Goal: Navigation & Orientation: Find specific page/section

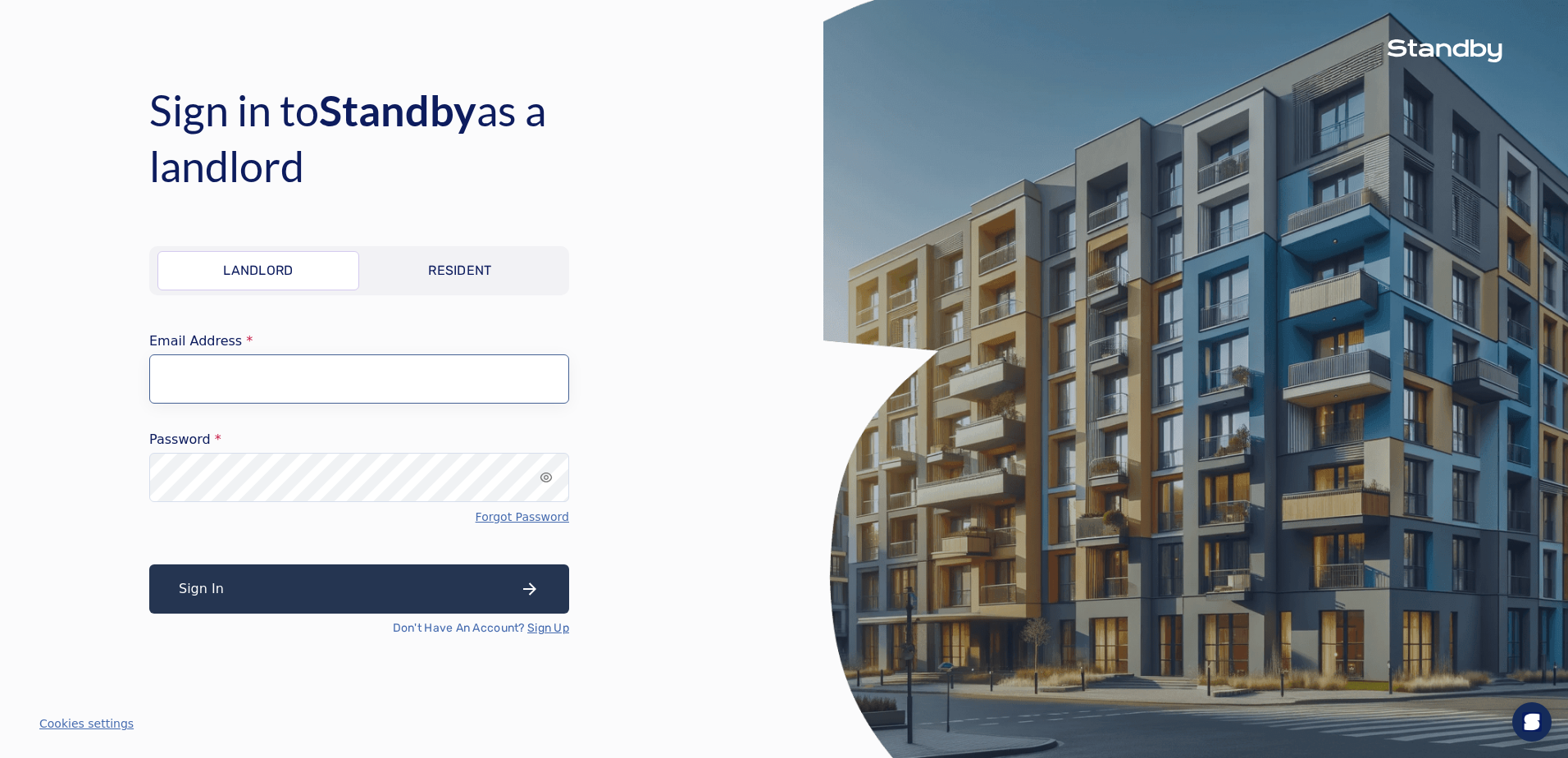
type input "**********"
click at [328, 591] on button "Sign In" at bounding box center [359, 589] width 420 height 49
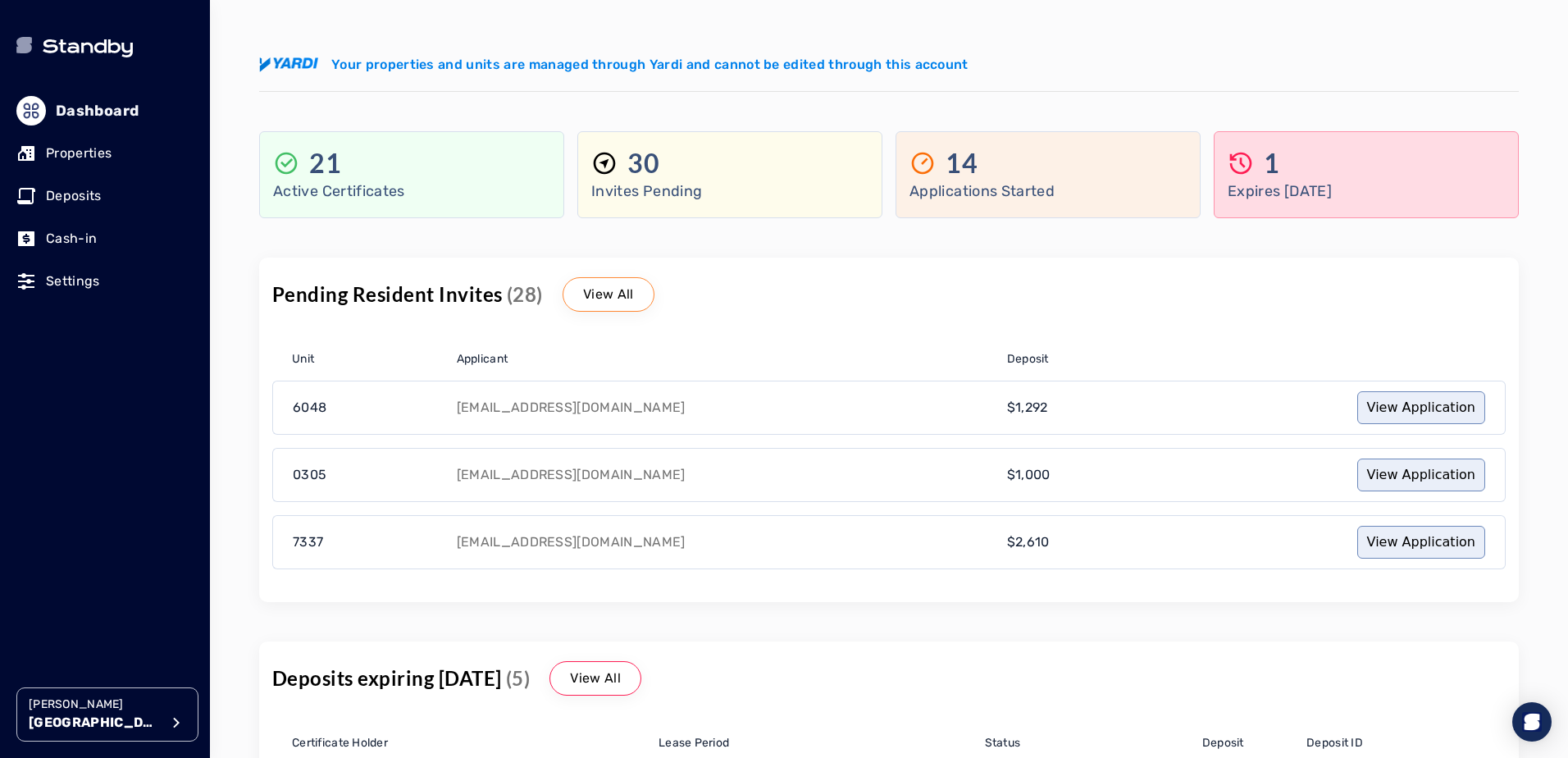
click at [91, 241] on p "Cash-in" at bounding box center [71, 239] width 51 height 20
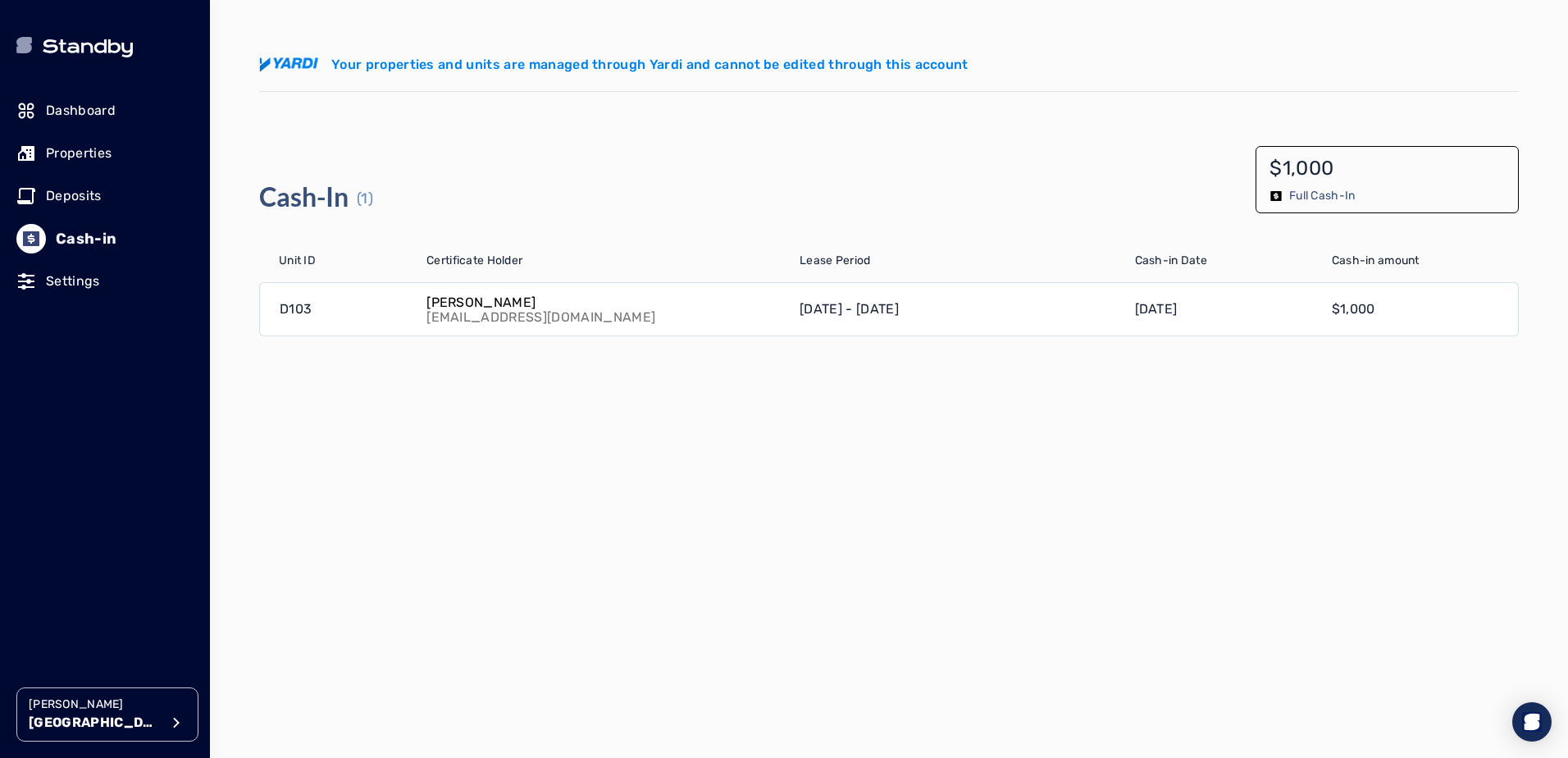
click at [76, 198] on p "Deposits" at bounding box center [73, 196] width 56 height 20
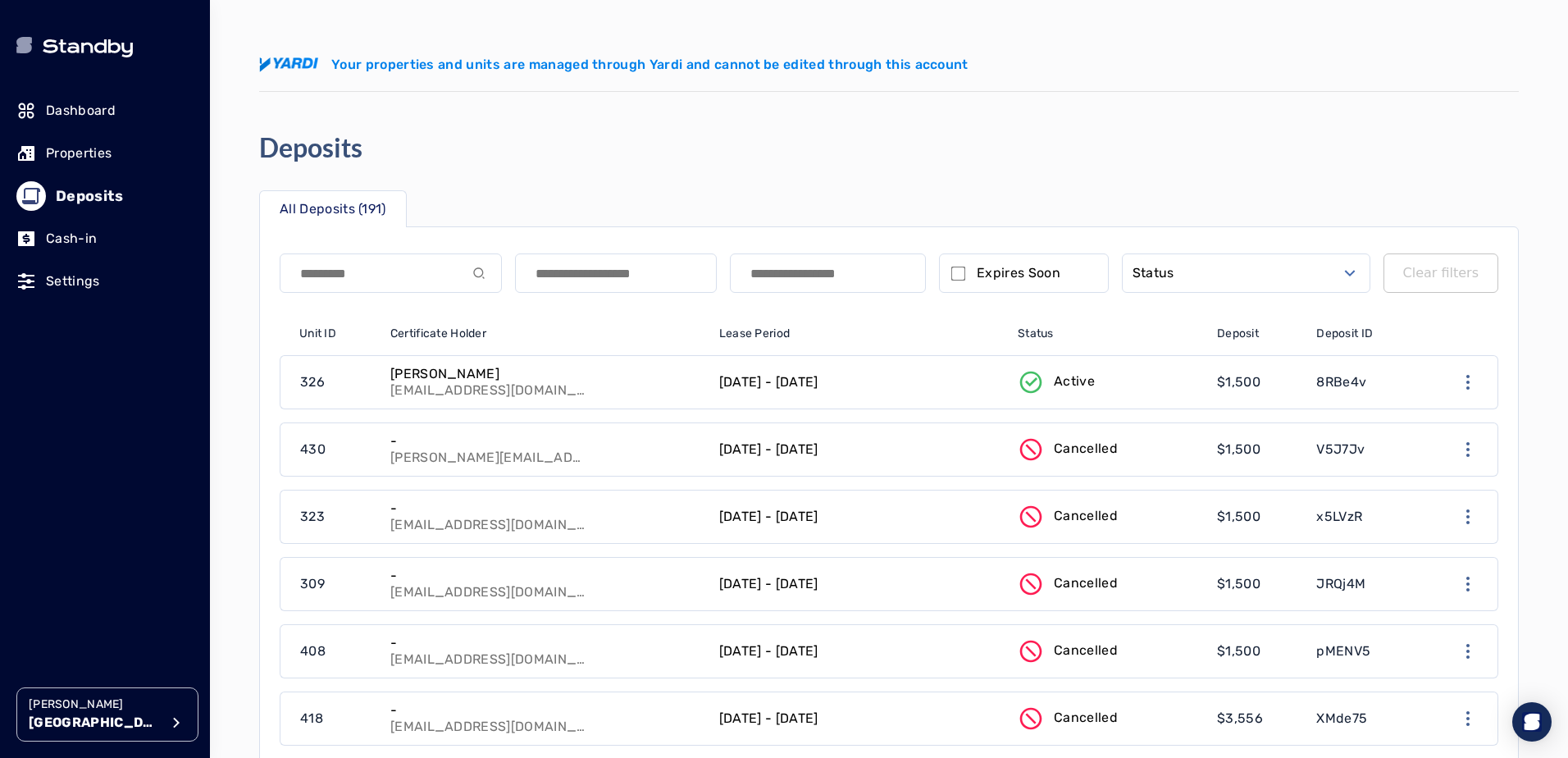
click at [1234, 284] on button "Status" at bounding box center [1246, 273] width 248 height 39
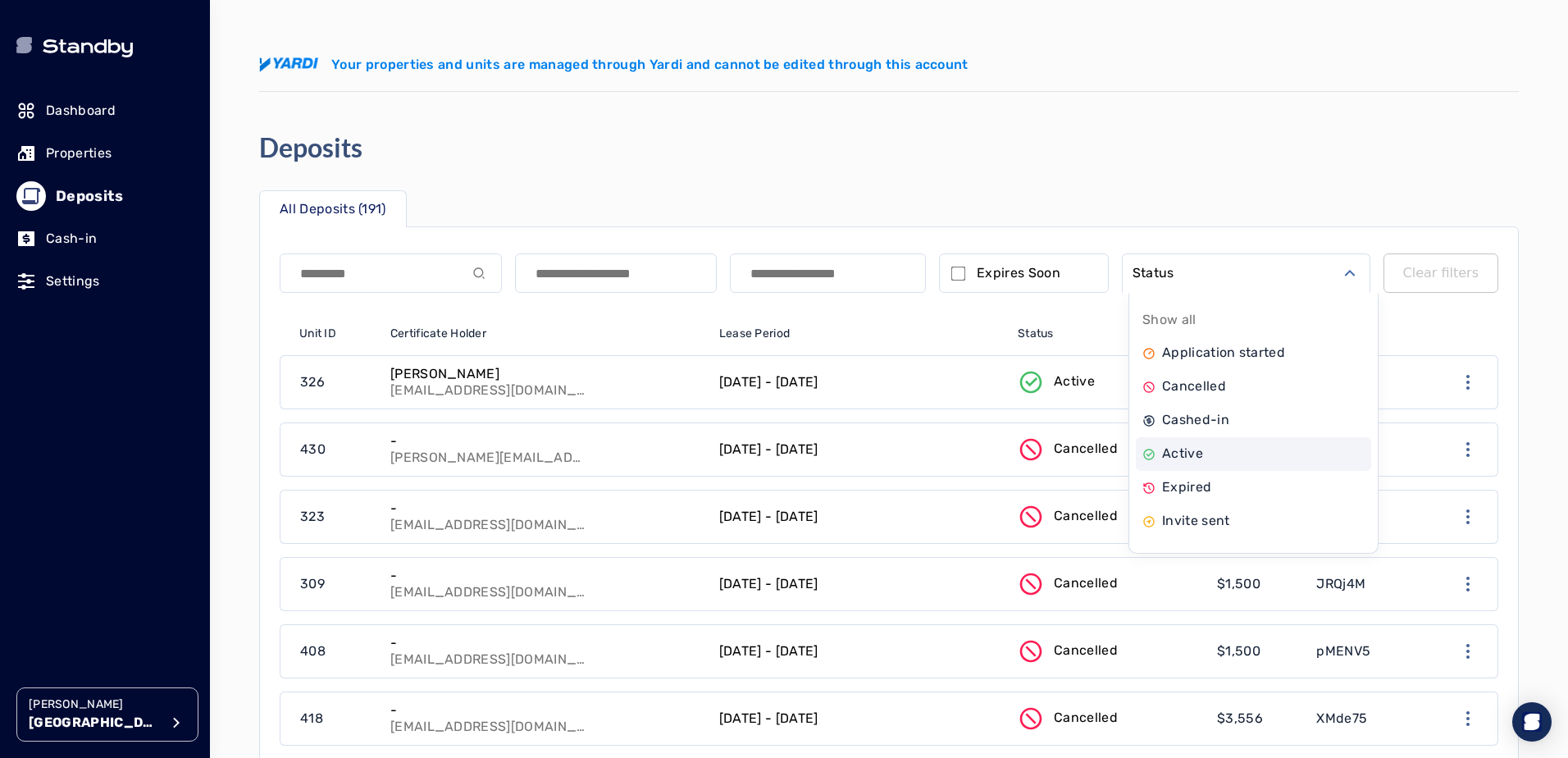
click at [1192, 459] on p "Active" at bounding box center [1183, 454] width 41 height 20
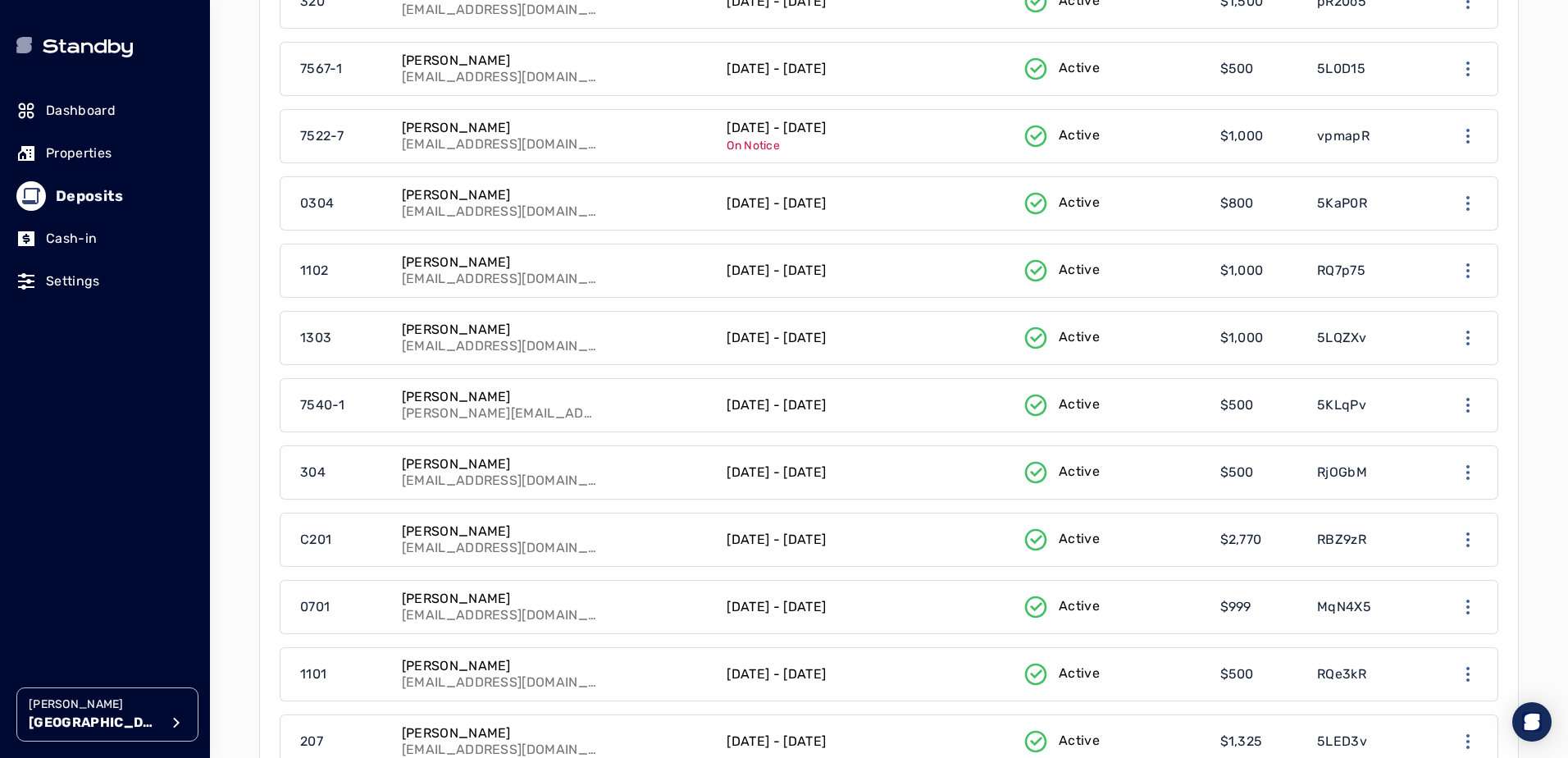
scroll to position [656, 0]
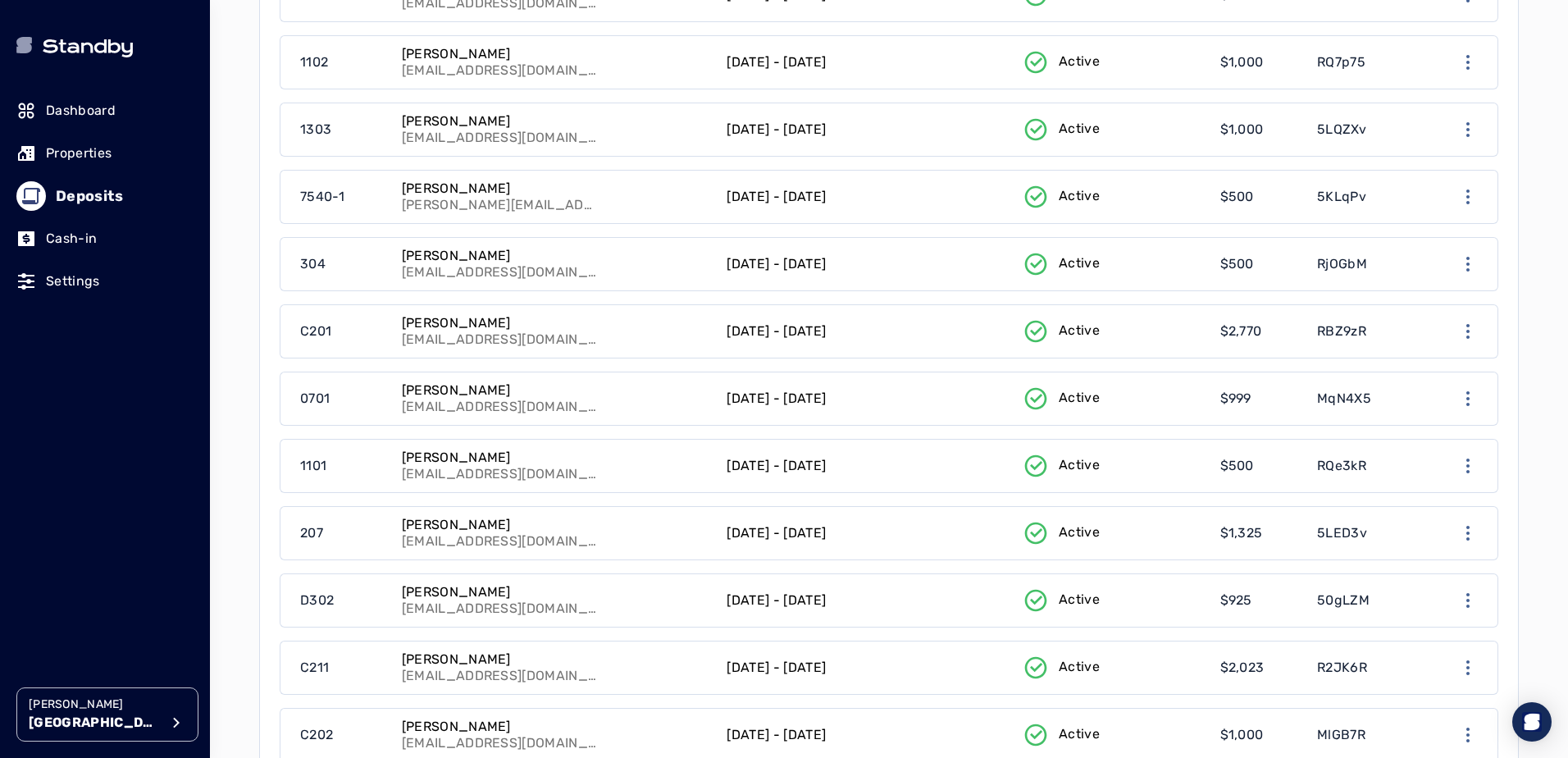
click at [82, 149] on p "Properties" at bounding box center [79, 154] width 66 height 20
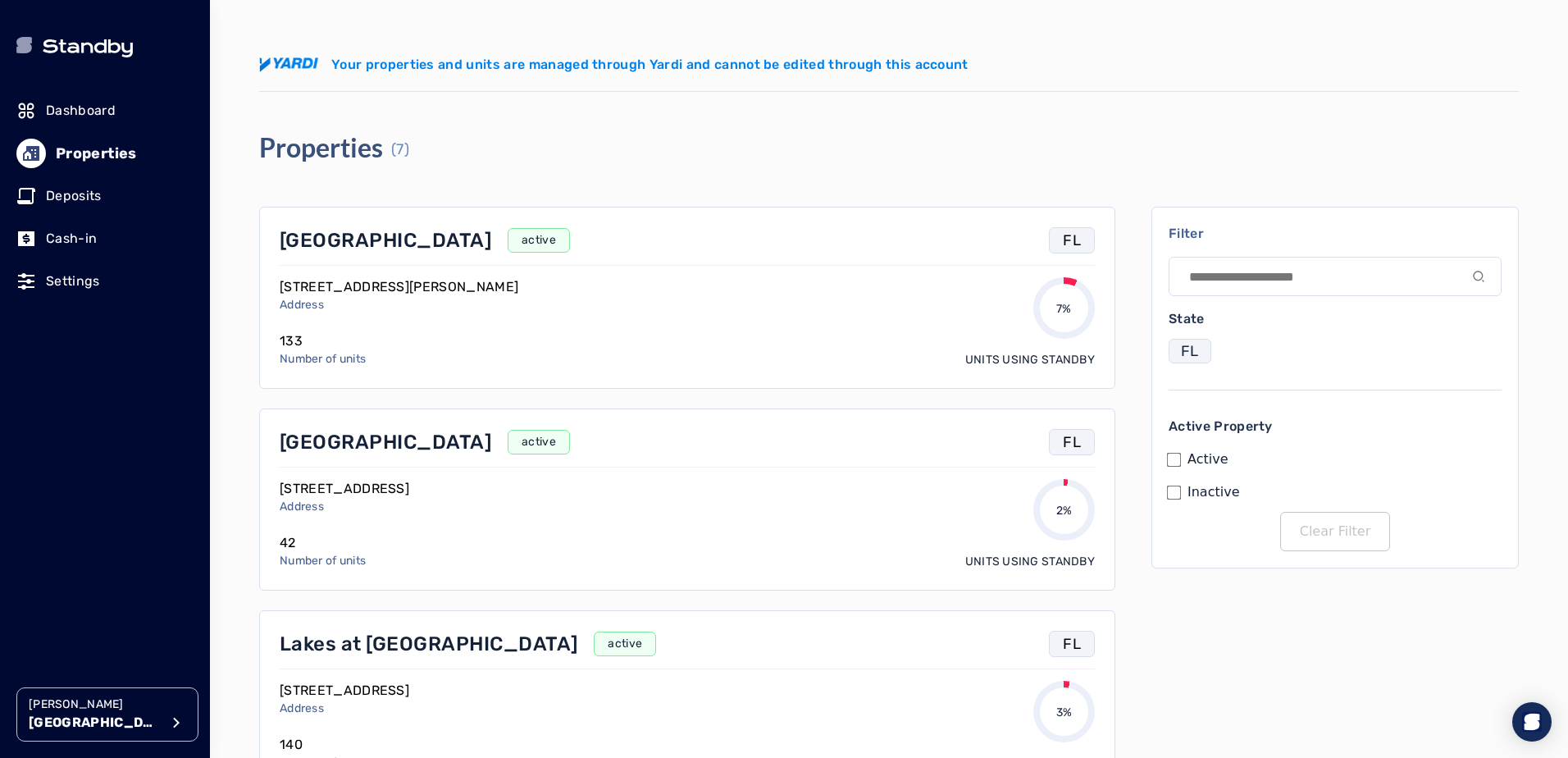
click at [89, 112] on p "Dashboard" at bounding box center [81, 111] width 70 height 20
